Goal: Check status: Check status

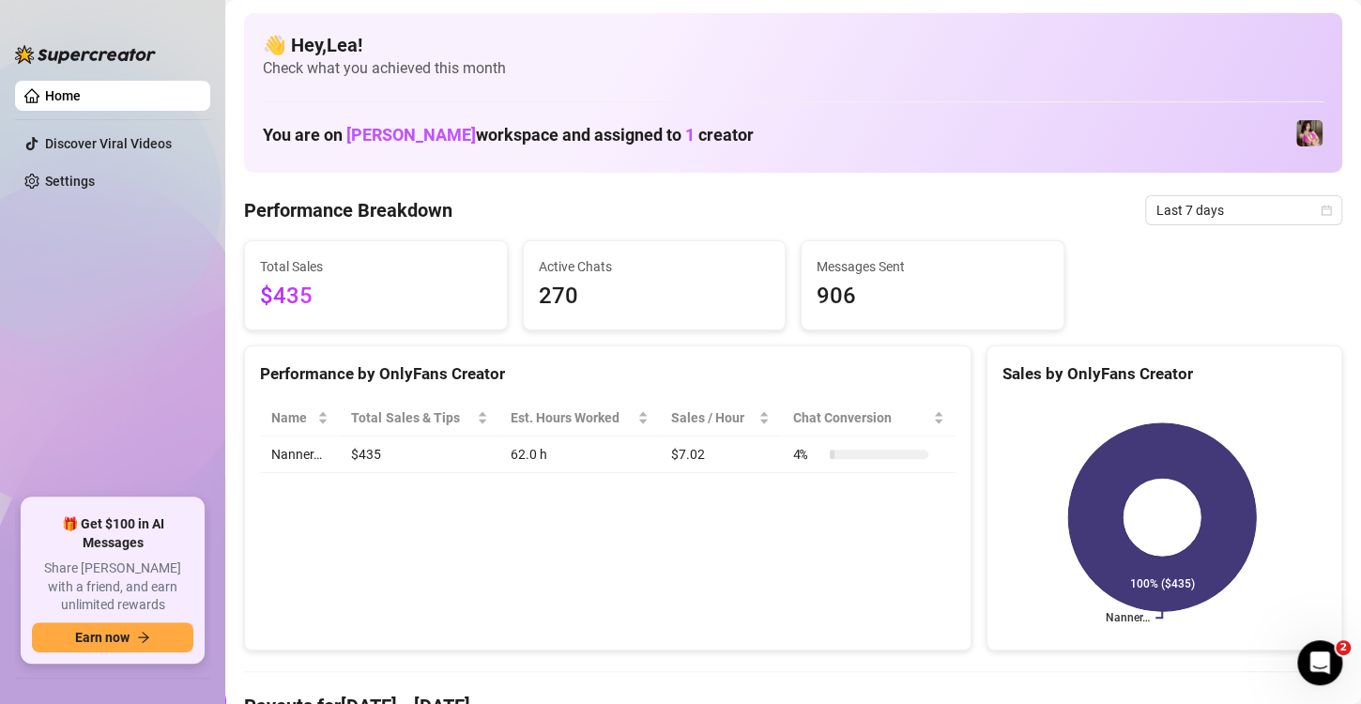
click at [1321, 206] on icon "calendar" at bounding box center [1326, 210] width 11 height 11
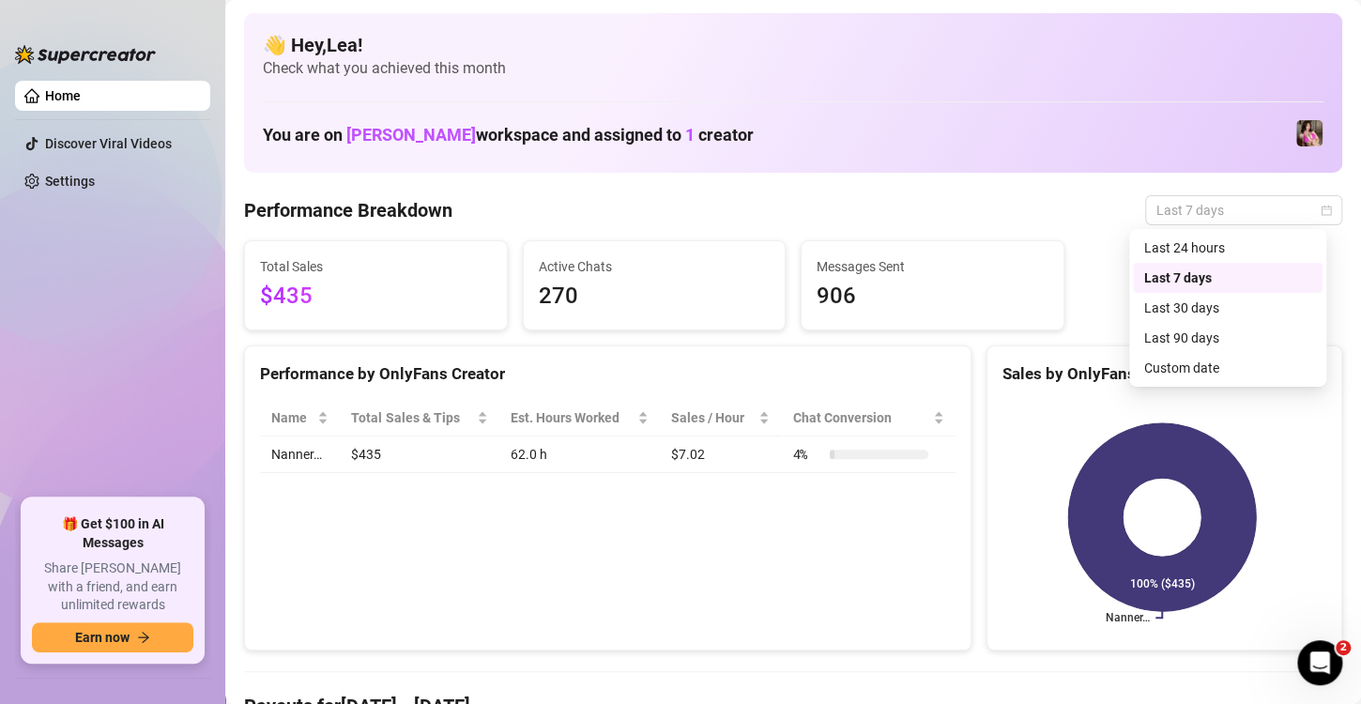
click at [1174, 368] on div "Custom date" at bounding box center [1227, 368] width 167 height 21
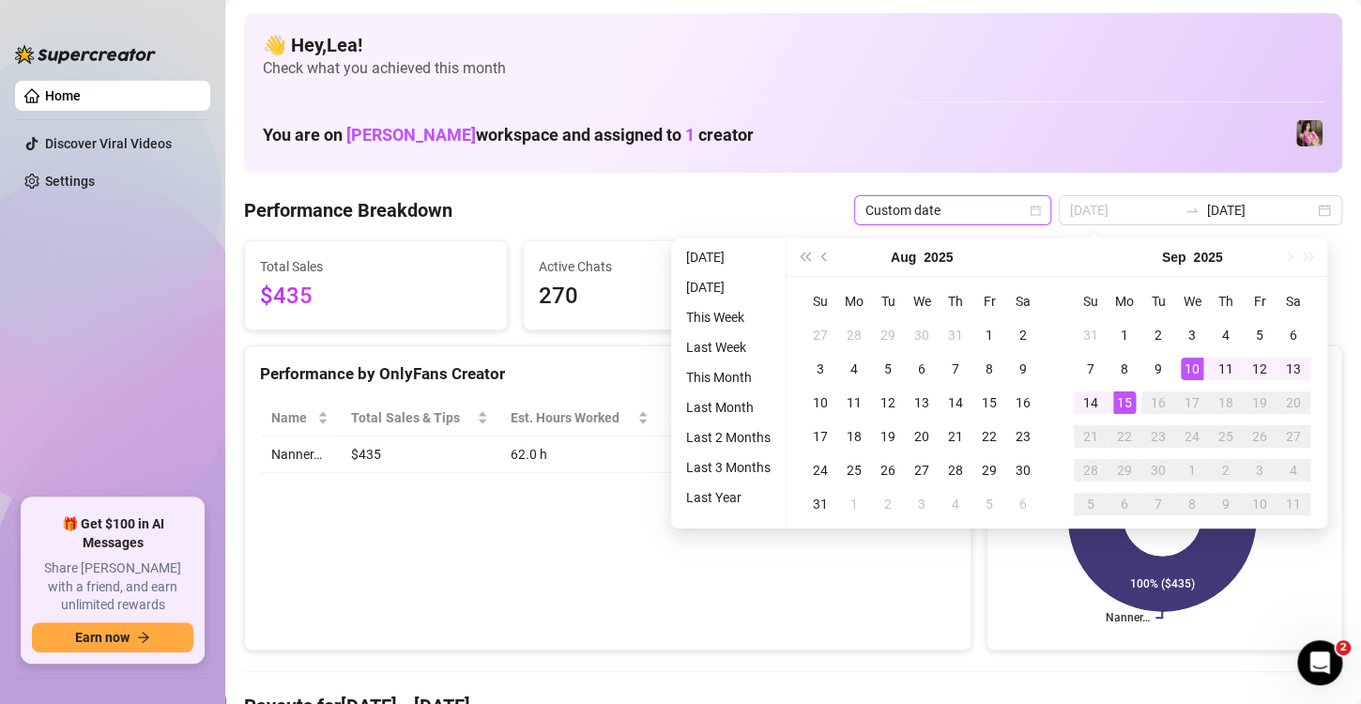
click at [1115, 405] on div "15" at bounding box center [1124, 402] width 23 height 23
type input "[DATE]"
click at [1118, 399] on div "15" at bounding box center [1124, 402] width 23 height 23
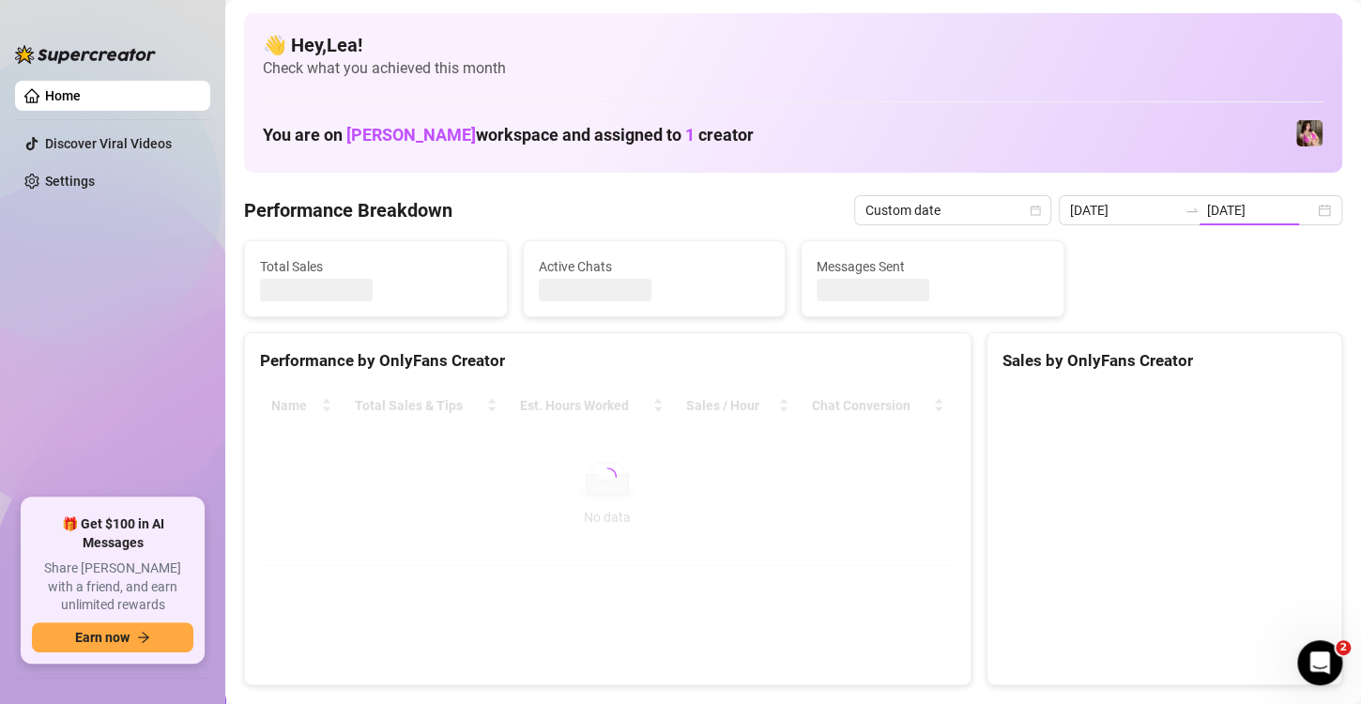
type input "[DATE]"
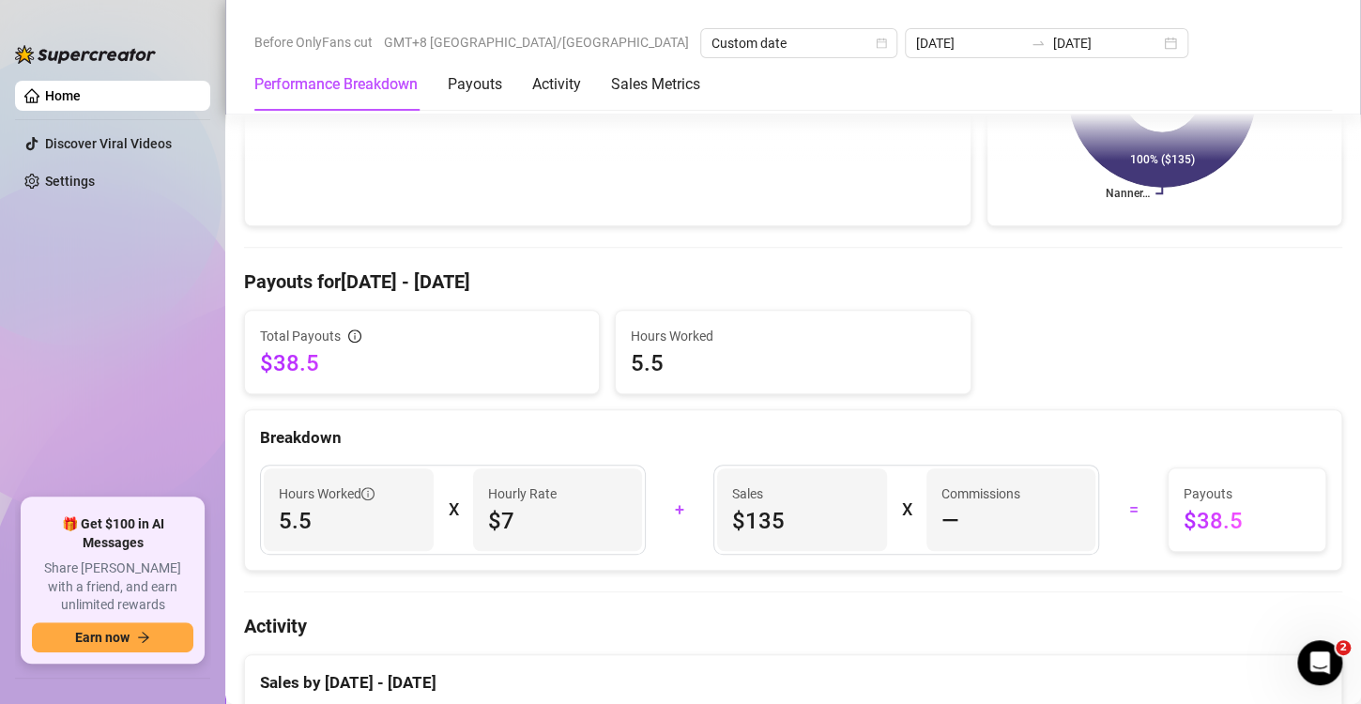
scroll to position [420, 0]
